Goal: Information Seeking & Learning: Learn about a topic

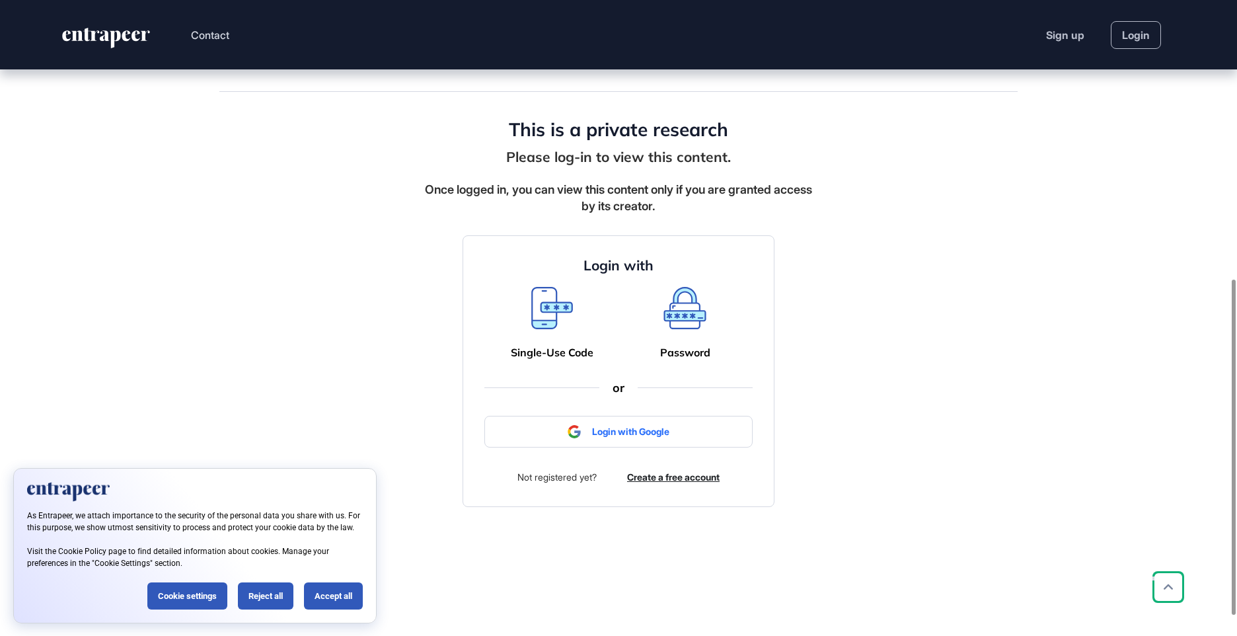
scroll to position [529, 0]
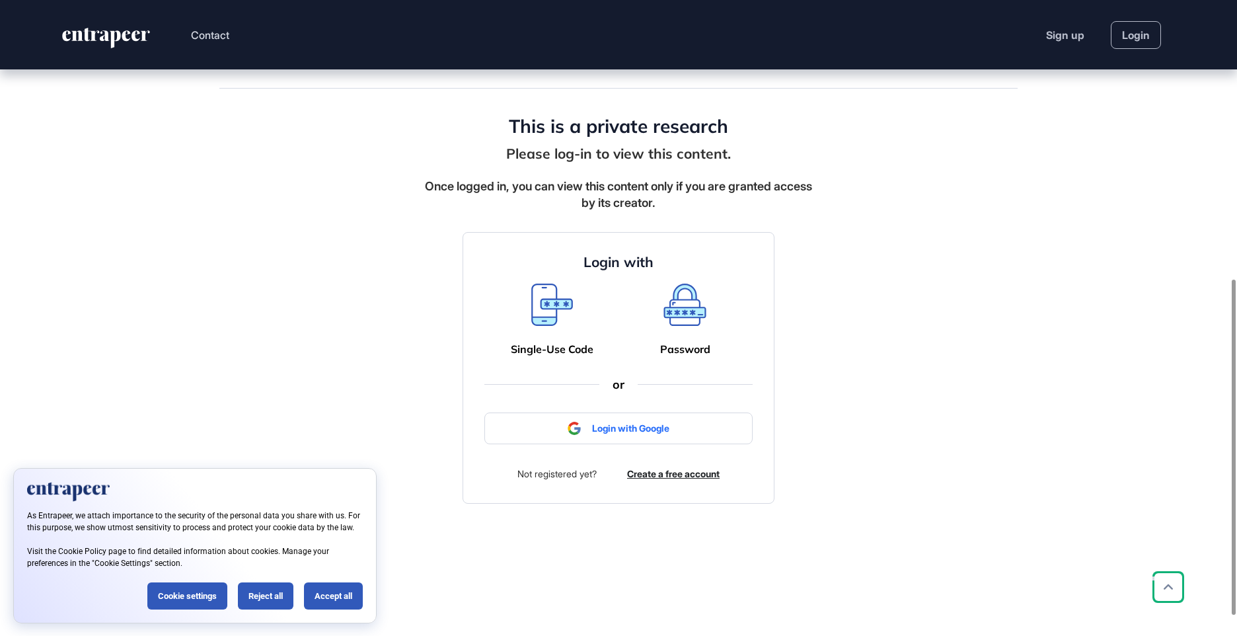
click at [549, 327] on link at bounding box center [552, 306] width 42 height 46
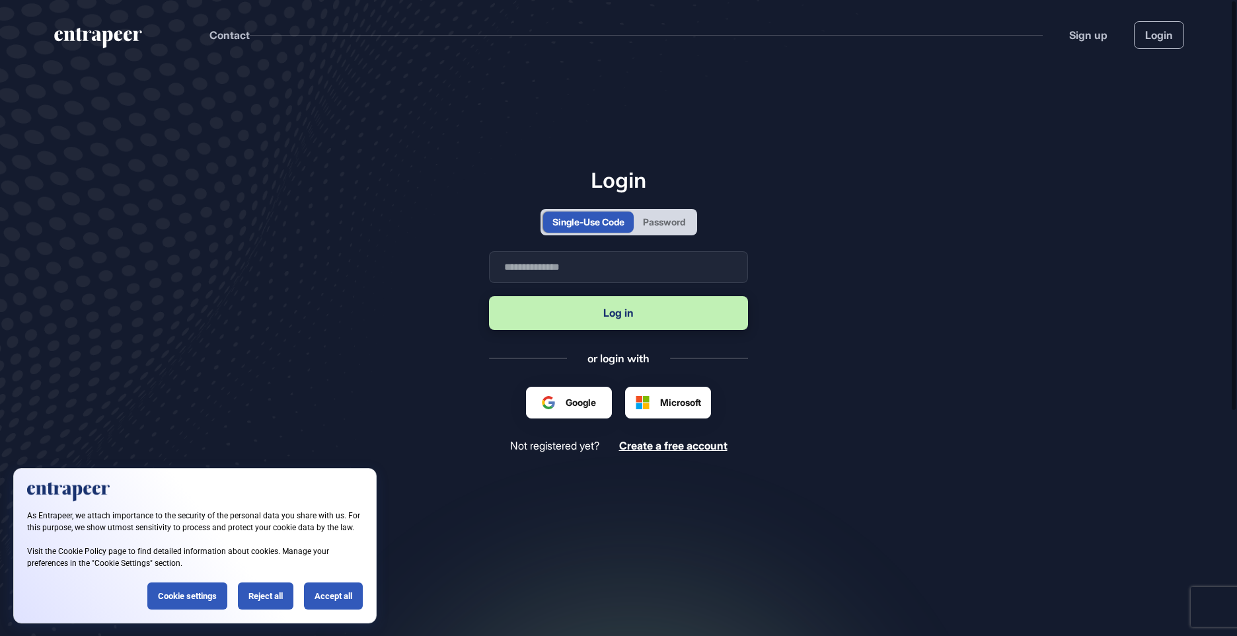
scroll to position [1, 1]
click at [638, 272] on input "text" at bounding box center [618, 267] width 259 height 32
type input "**********"
click at [489, 296] on button "Log in" at bounding box center [618, 313] width 259 height 34
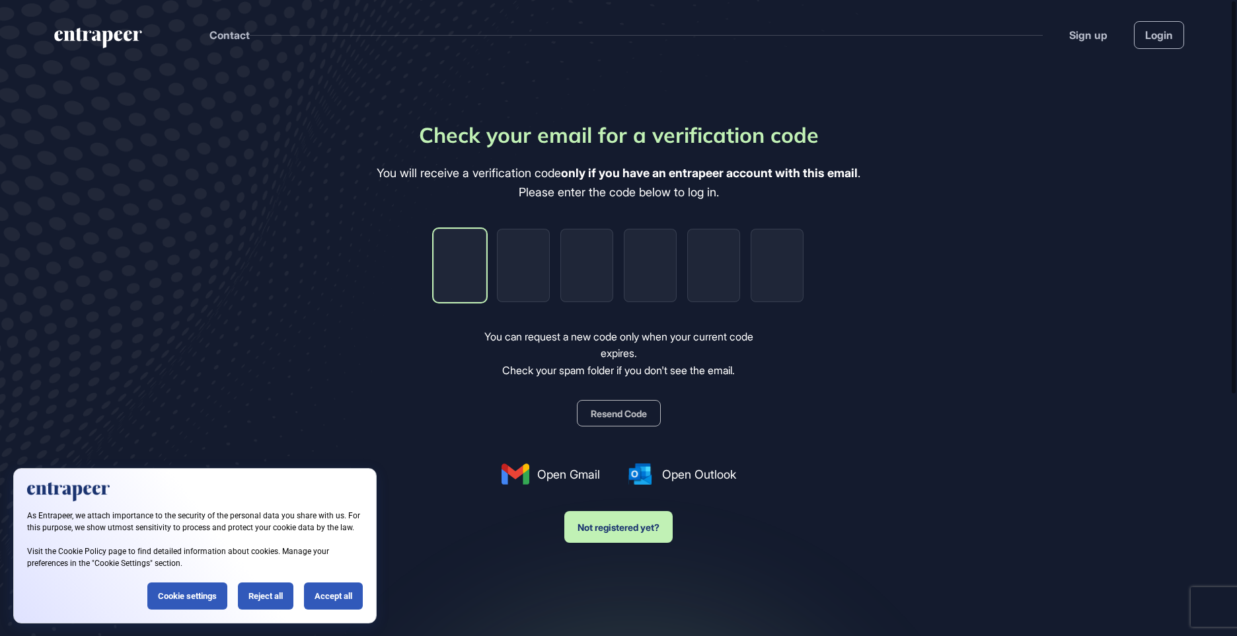
type input "*"
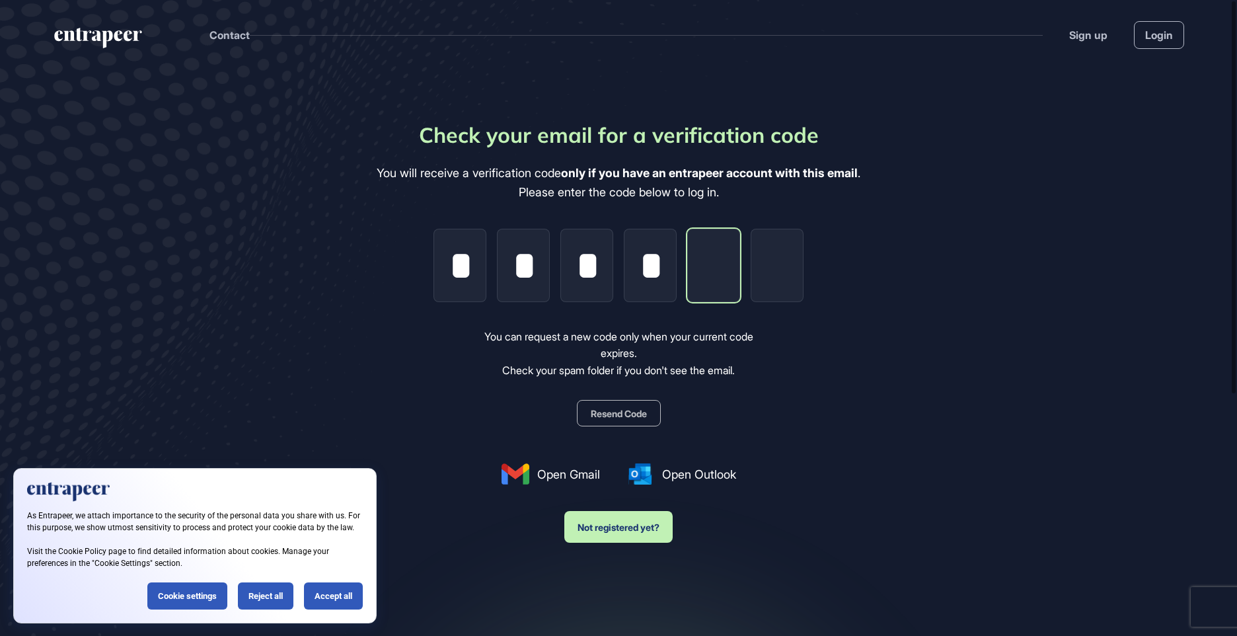
type input "*"
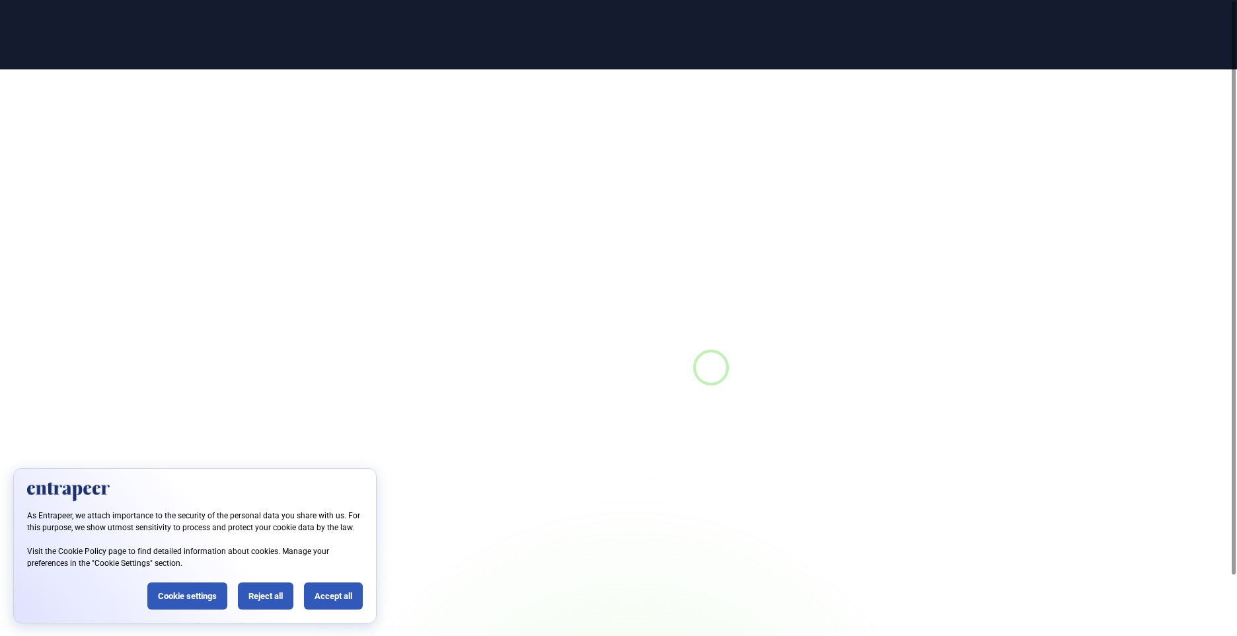
scroll to position [1, 1]
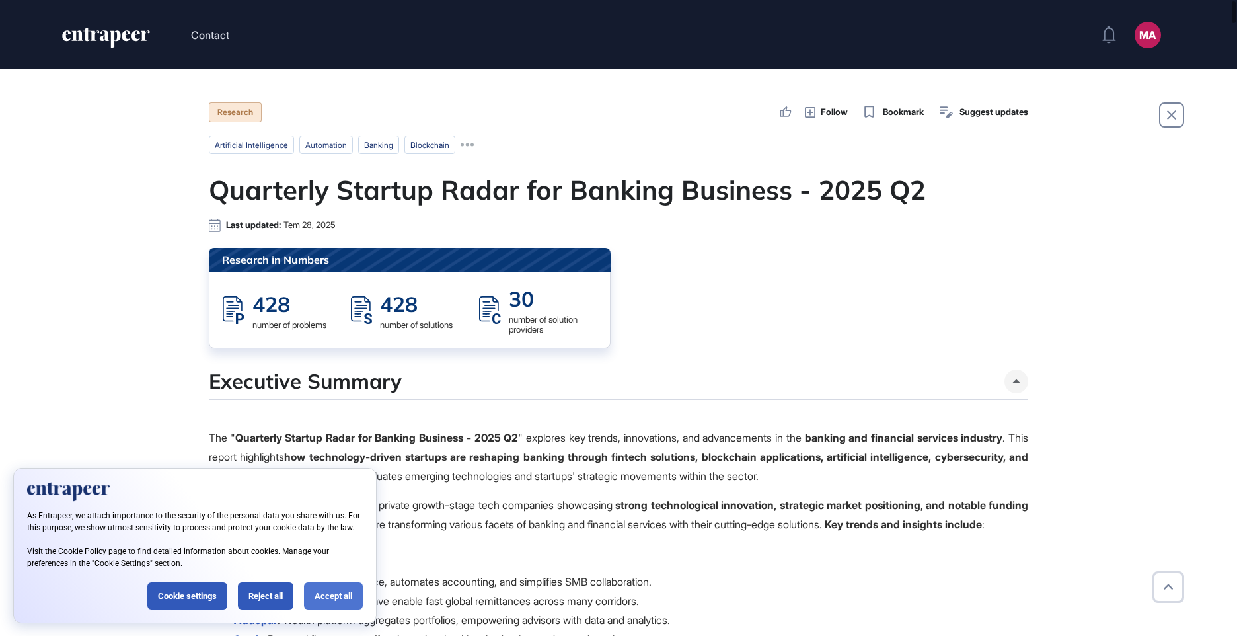
click at [342, 591] on div "Accept all" at bounding box center [333, 595] width 59 height 27
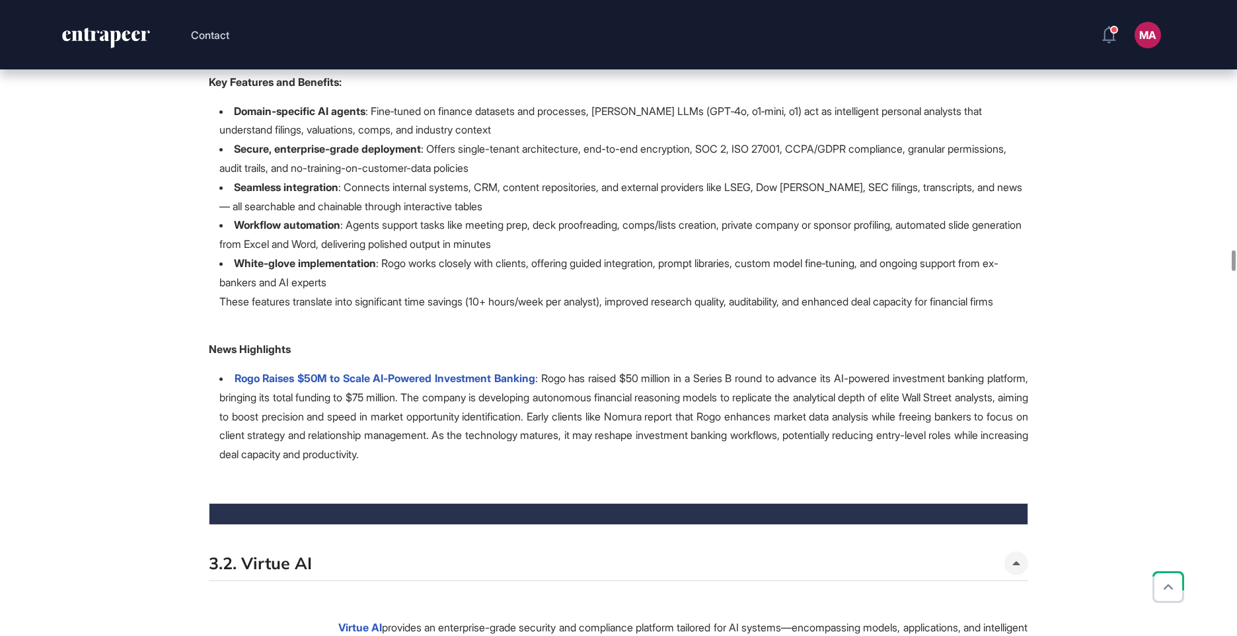
scroll to position [7796, 0]
